Goal: Navigation & Orientation: Find specific page/section

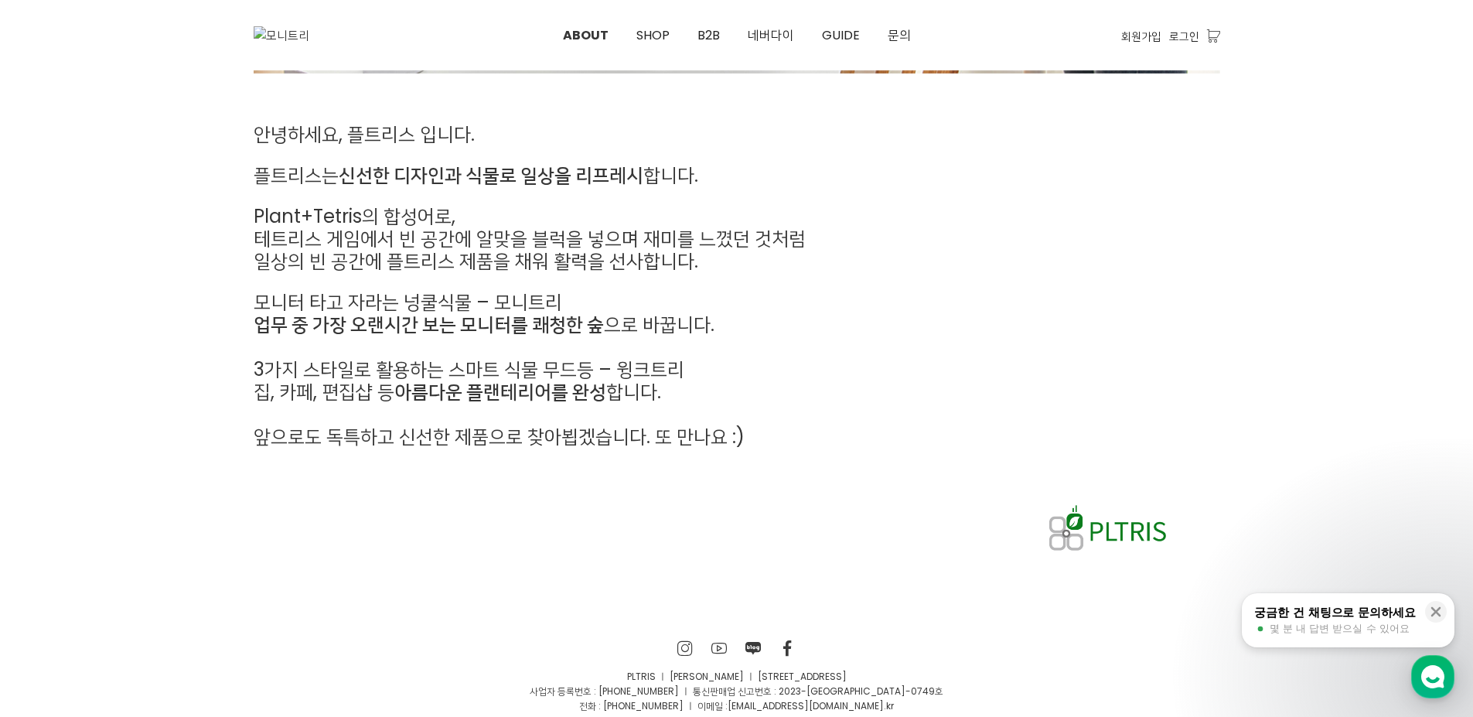
scroll to position [745, 0]
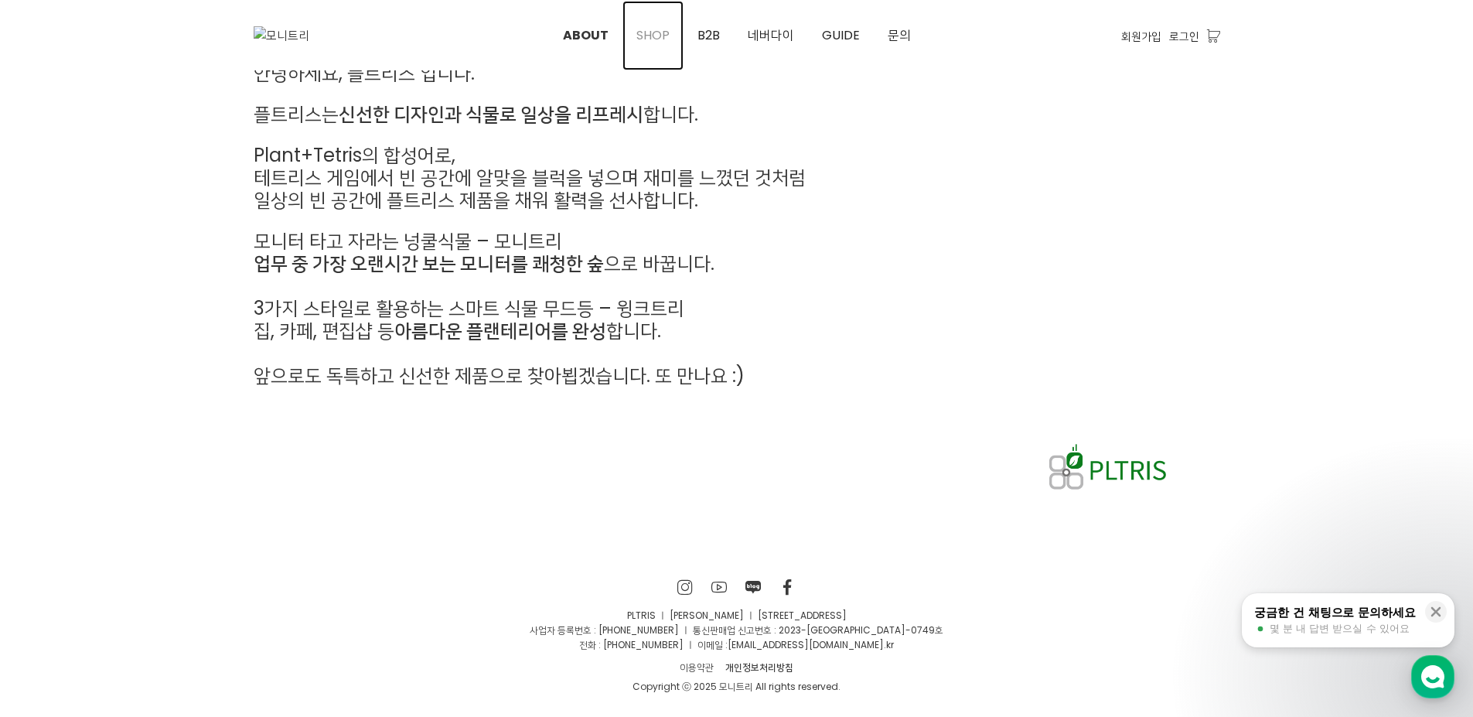
click at [645, 31] on span "SHOP" at bounding box center [652, 35] width 33 height 18
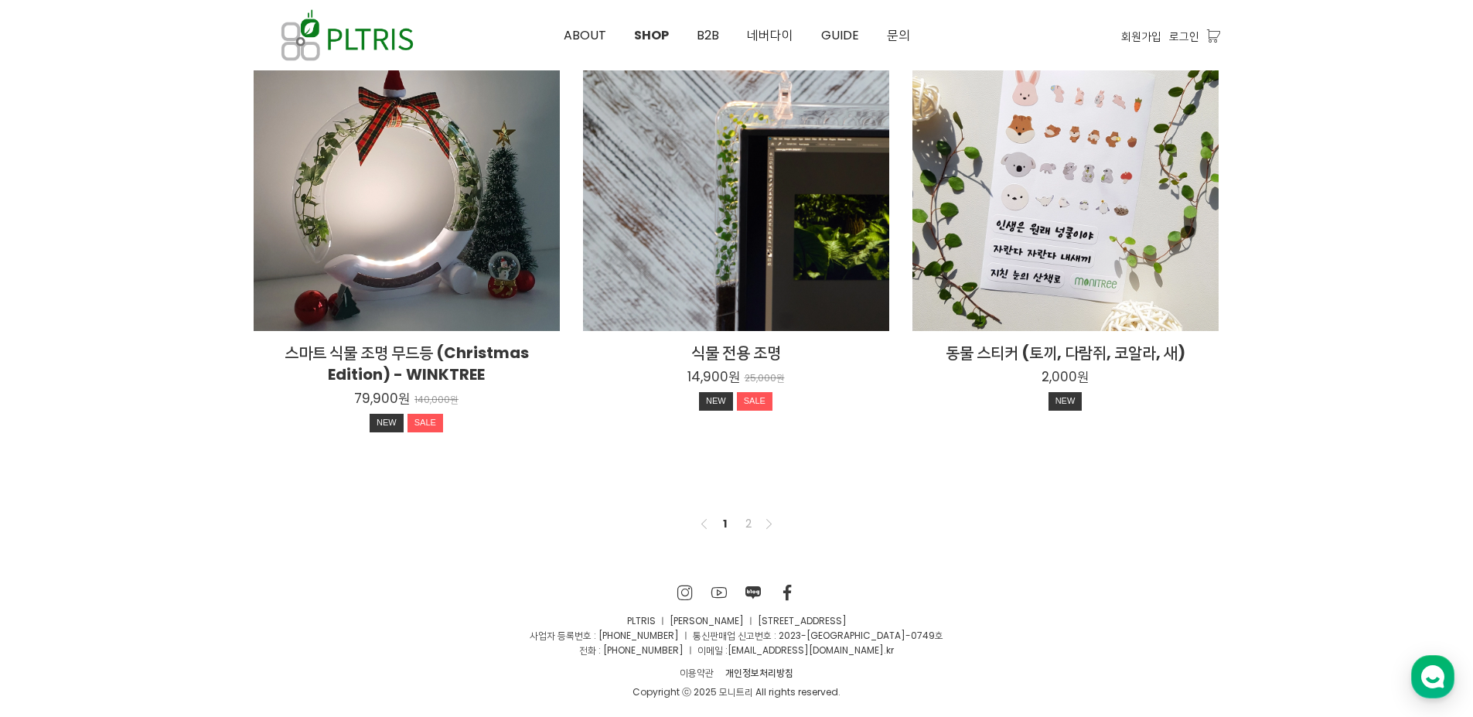
scroll to position [1150, 0]
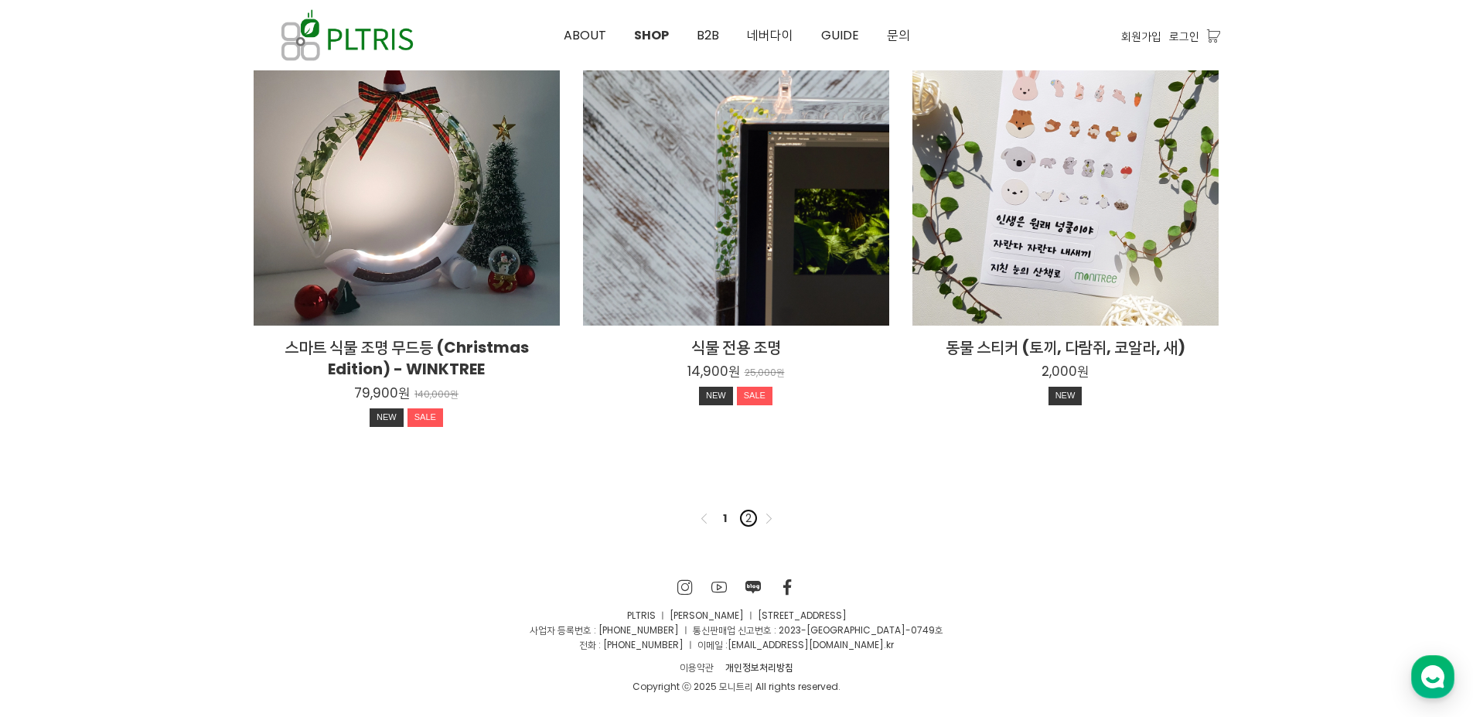
click at [745, 519] on link "2" at bounding box center [748, 518] width 19 height 19
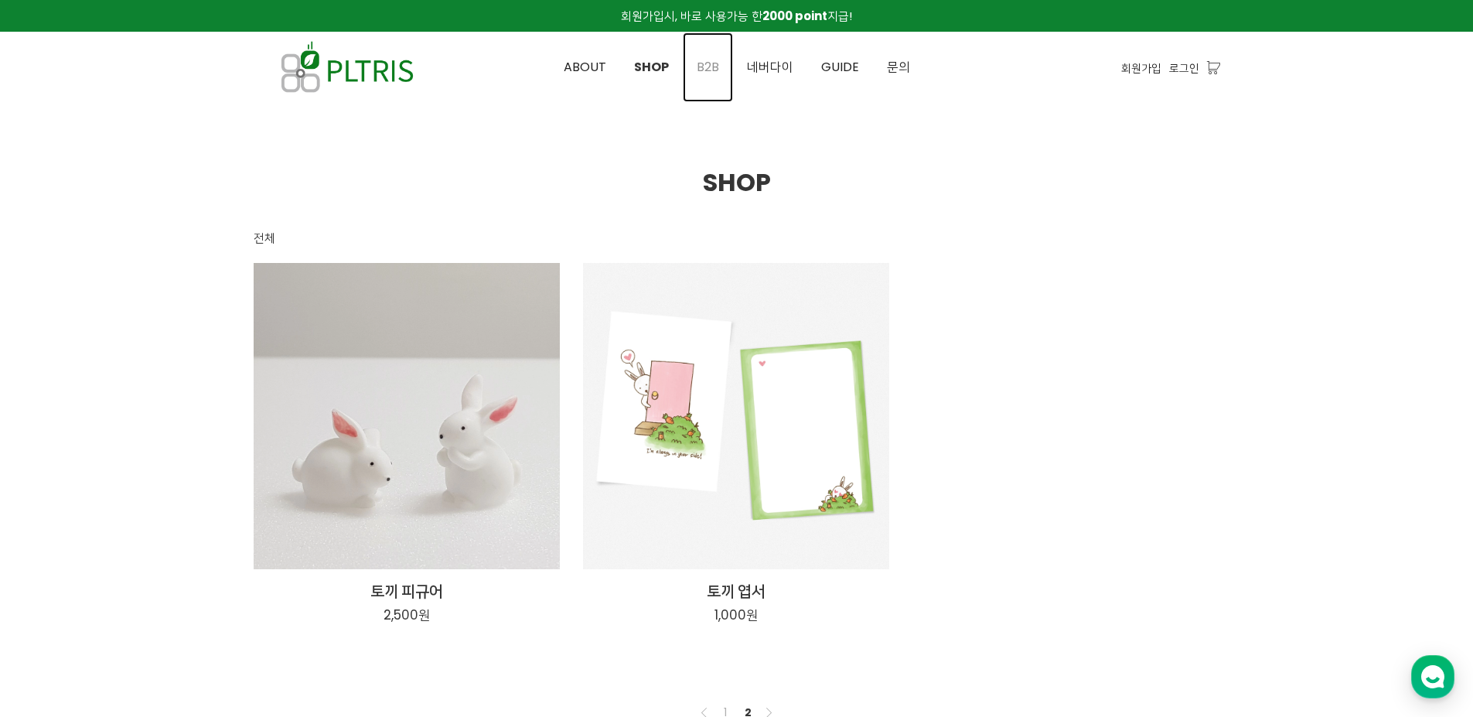
click at [708, 65] on span "B2B" at bounding box center [708, 67] width 22 height 18
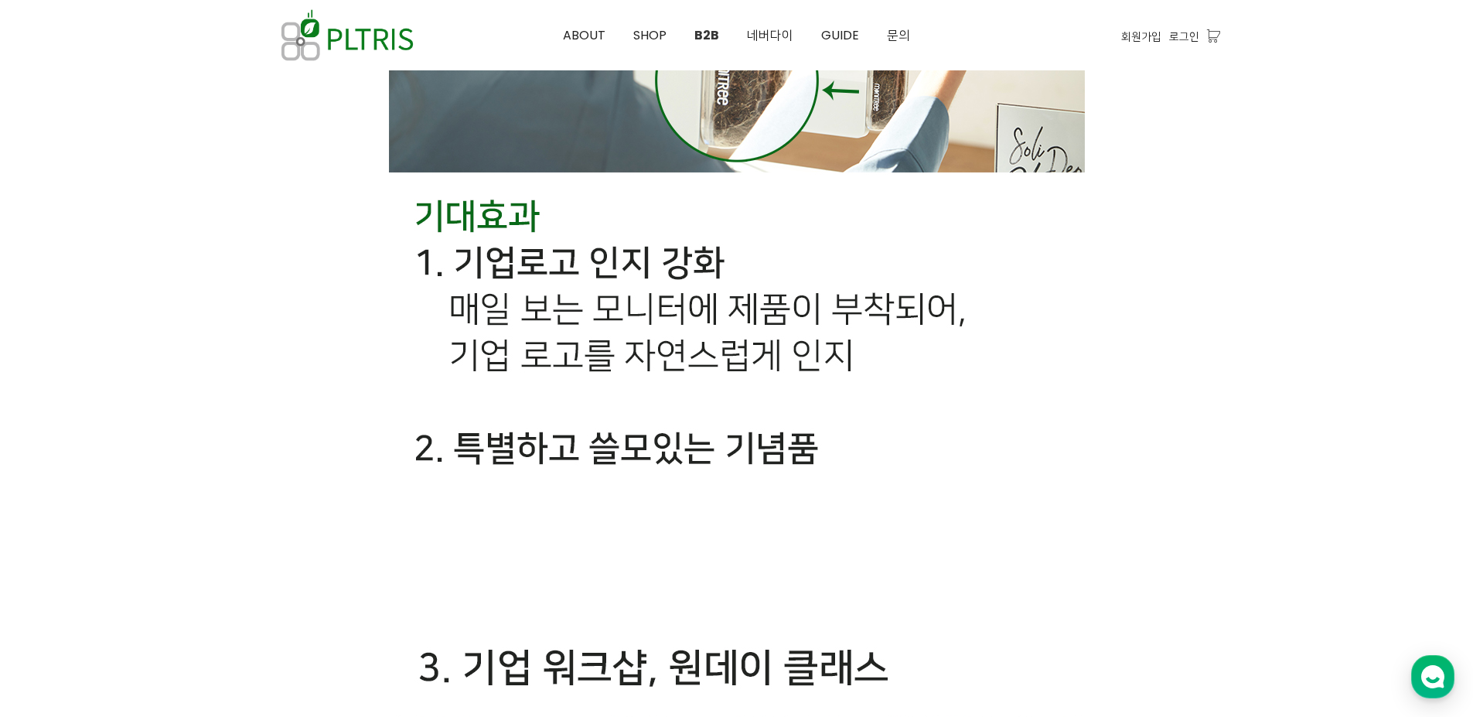
scroll to position [4020, 0]
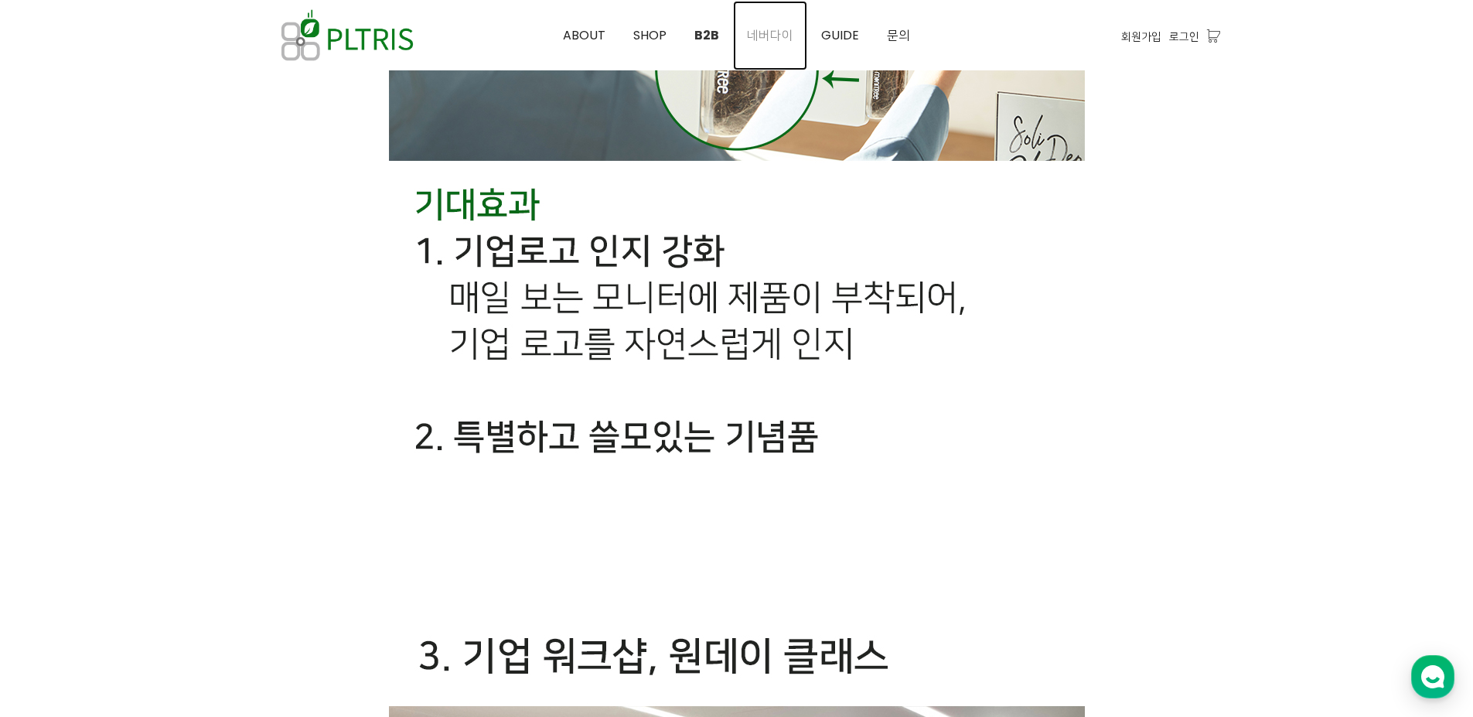
click at [772, 34] on span "네버다이" at bounding box center [770, 35] width 46 height 18
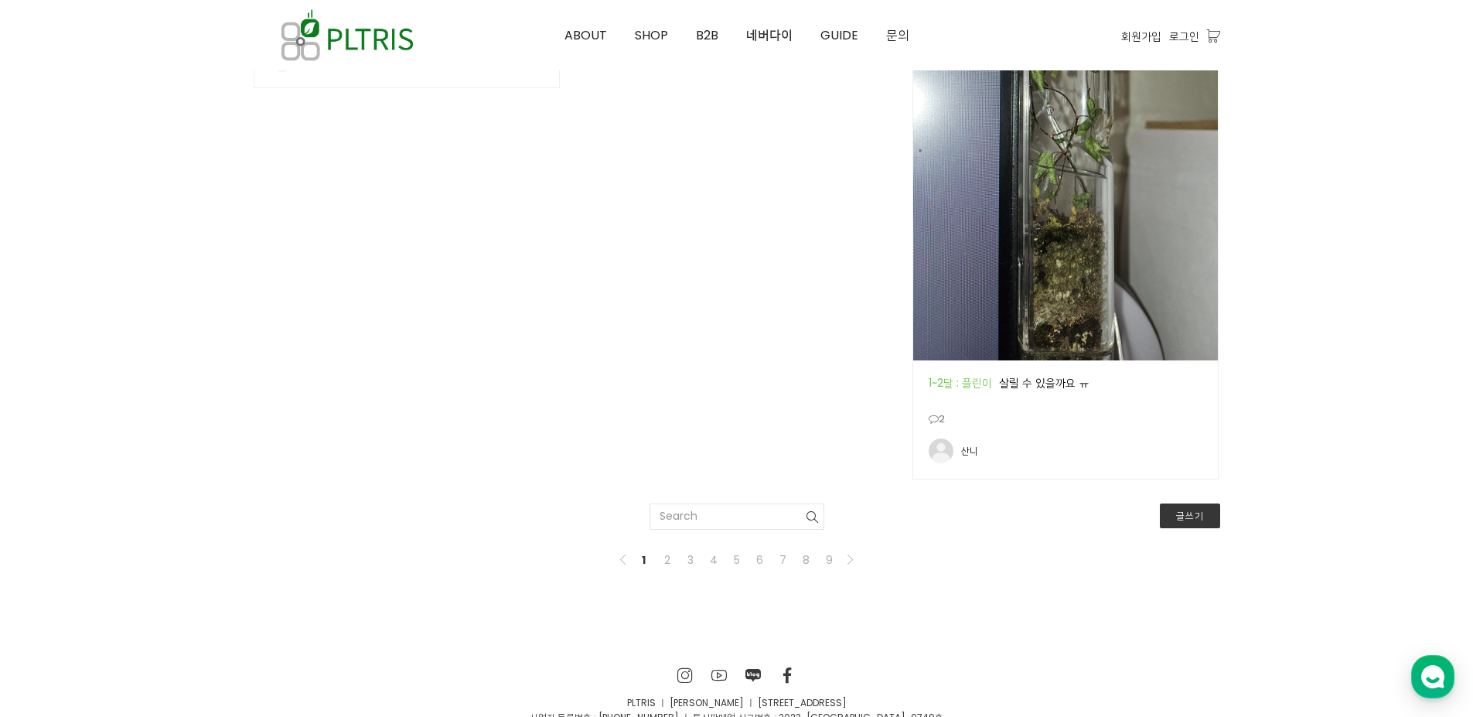
scroll to position [2691, 0]
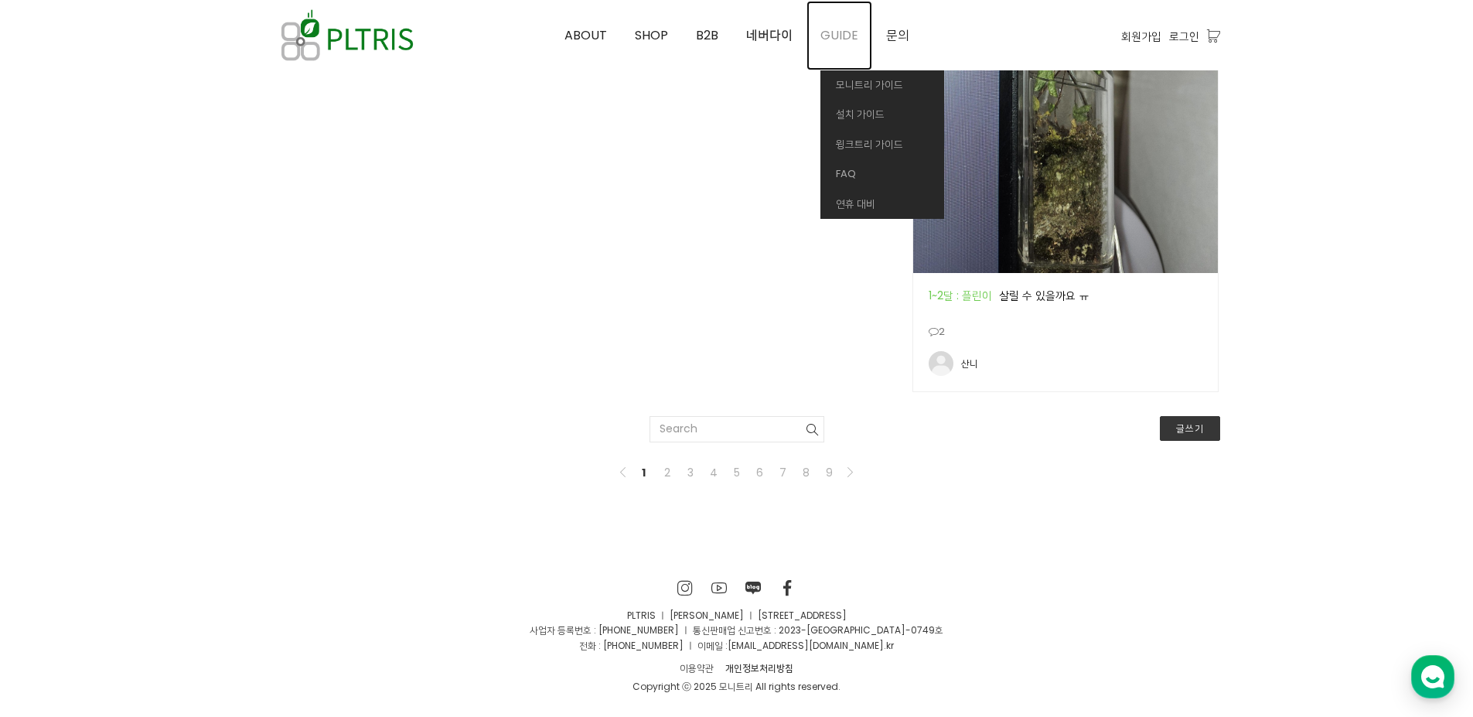
click at [847, 36] on span "GUIDE" at bounding box center [839, 35] width 38 height 18
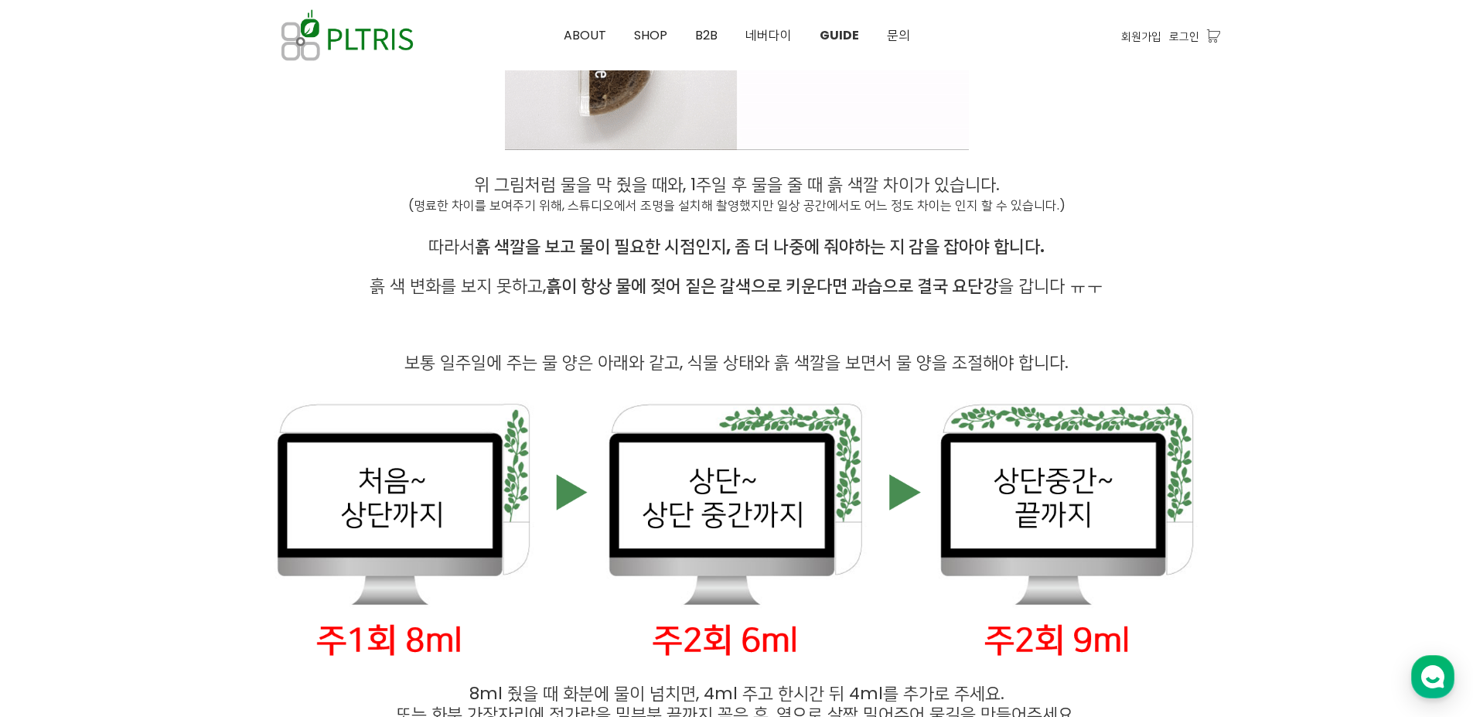
scroll to position [2612, 0]
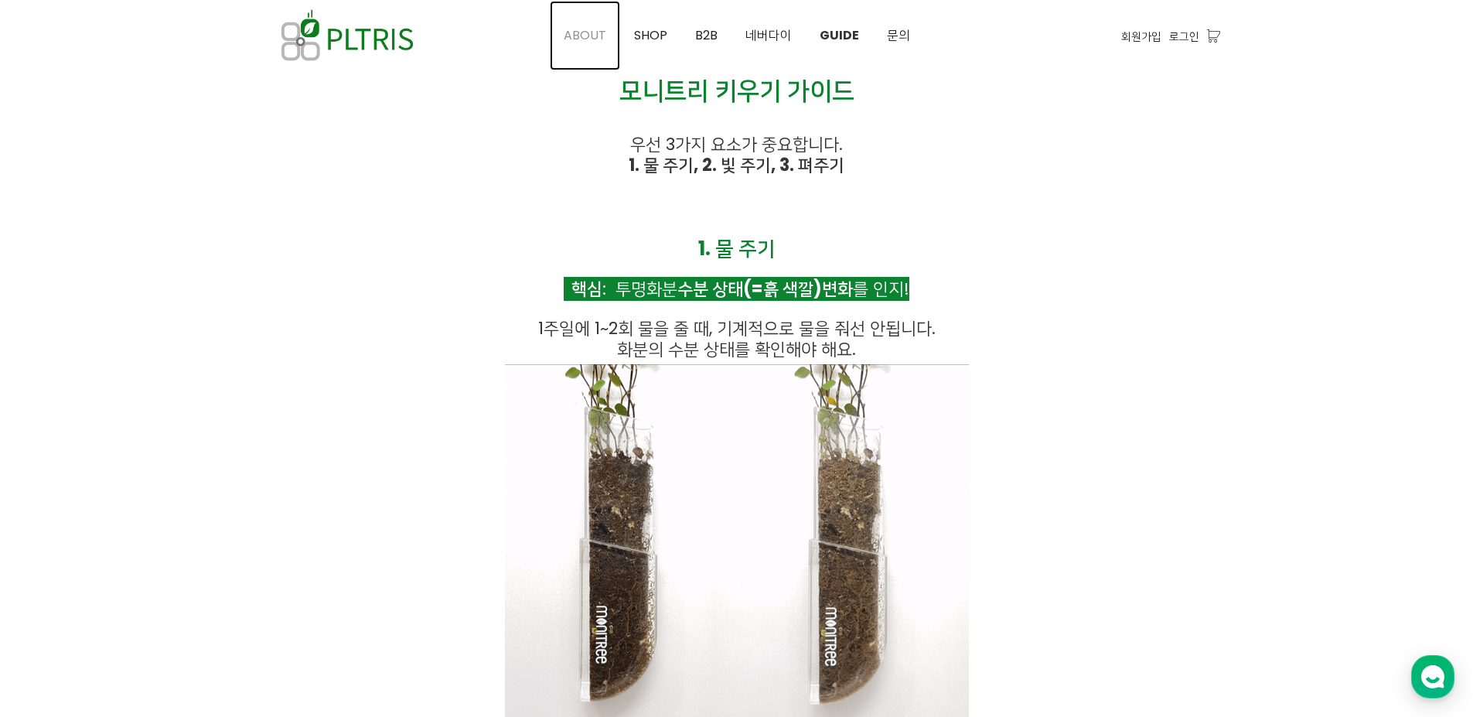
click at [570, 32] on span "ABOUT" at bounding box center [585, 35] width 43 height 18
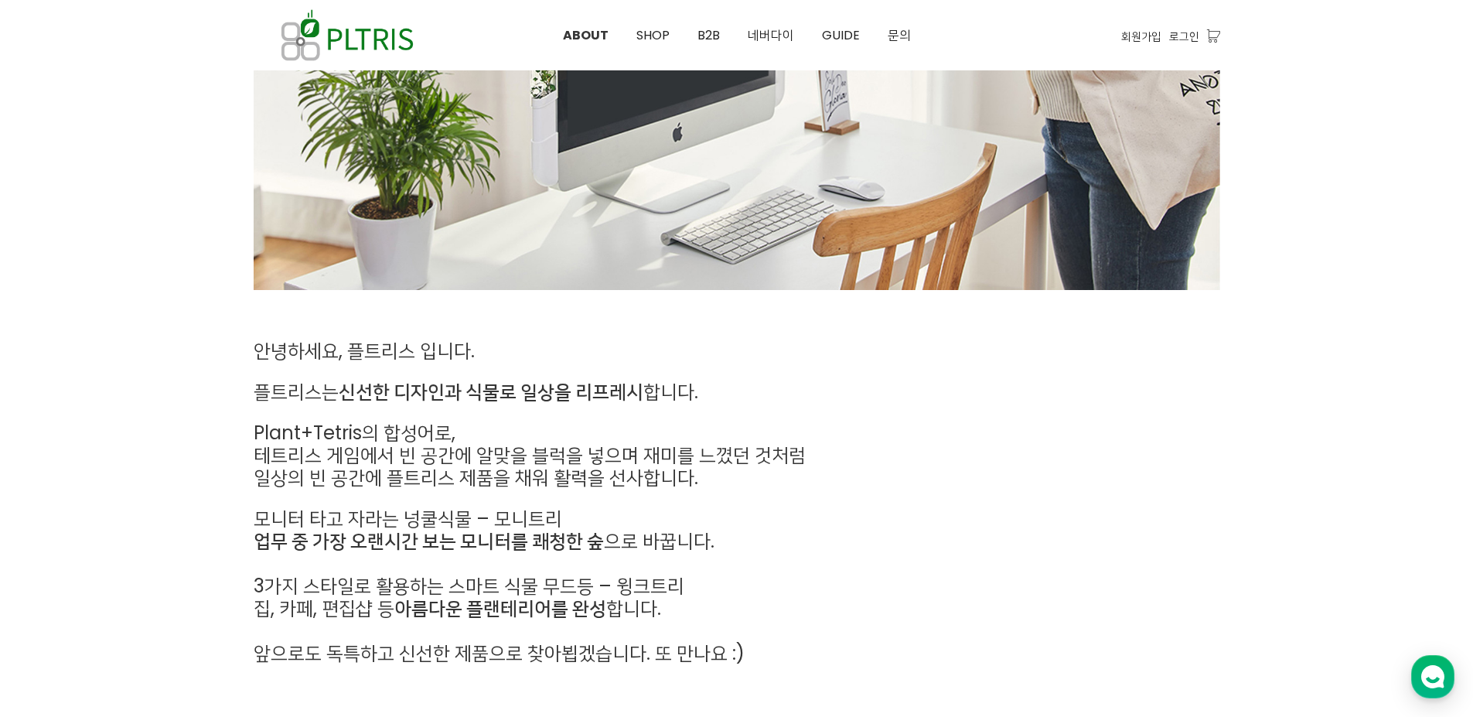
scroll to position [745, 0]
